Goal: Find specific page/section: Find specific page/section

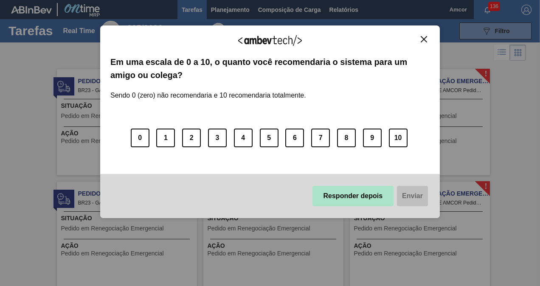
click at [359, 193] on button "Responder depois" at bounding box center [353, 196] width 82 height 20
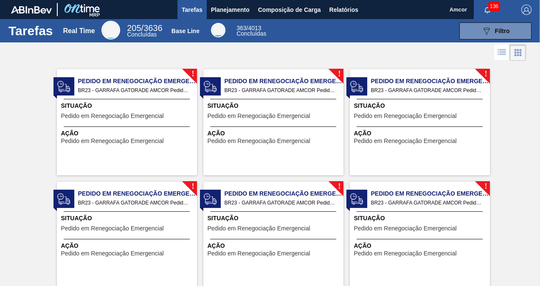
click at [155, 85] on span "Pedido em Renegociação Emergencial" at bounding box center [137, 81] width 119 height 9
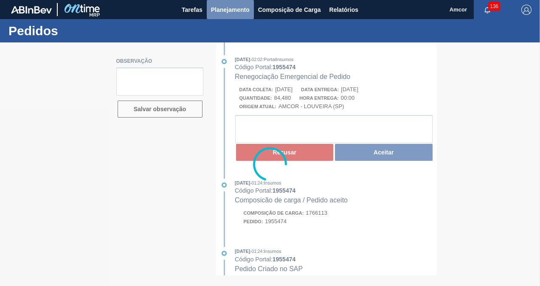
click at [233, 11] on span "Planejamento" at bounding box center [230, 10] width 39 height 10
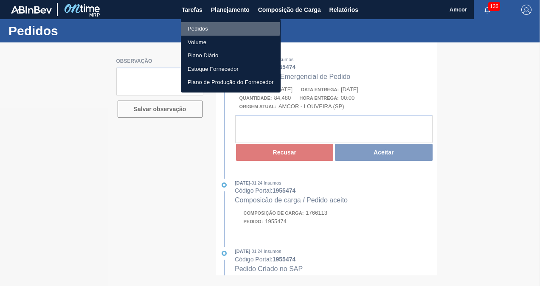
click at [202, 26] on li "Pedidos" at bounding box center [231, 29] width 100 height 14
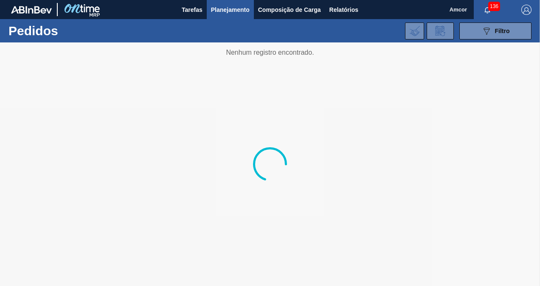
click at [494, 7] on span "136" at bounding box center [494, 6] width 12 height 9
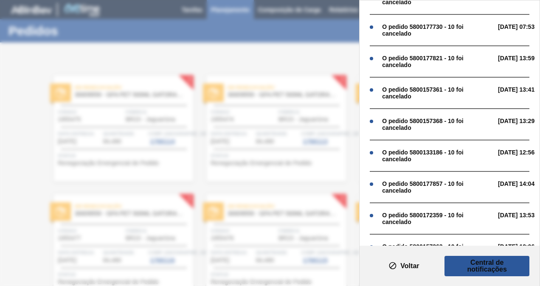
scroll to position [391, 0]
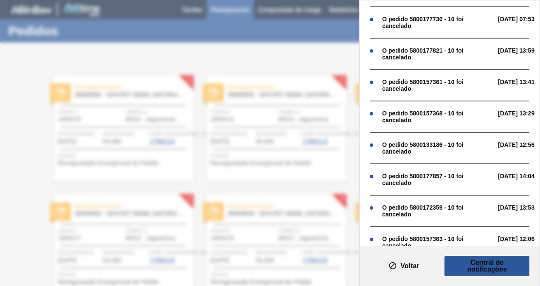
click at [157, 55] on div "Notificações Marcar todas como lido O pedido 5800209717 - 10 foi cancelado [DAT…" at bounding box center [270, 143] width 540 height 286
click at [395, 270] on clb-icon "texto" at bounding box center [392, 267] width 8 height 10
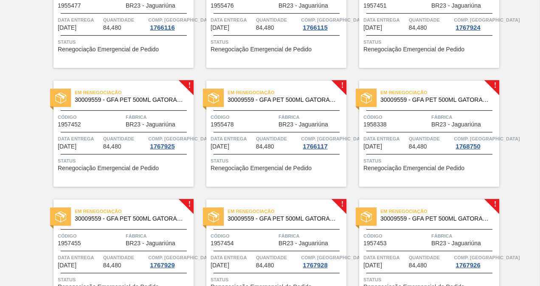
scroll to position [0, 0]
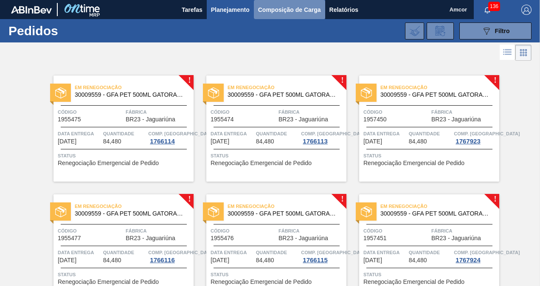
click at [295, 8] on span "Composição de Carga" at bounding box center [289, 10] width 63 height 10
